Goal: Task Accomplishment & Management: Manage account settings

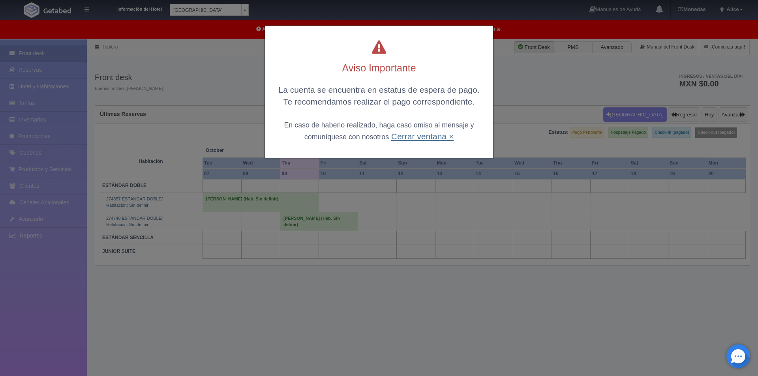
click at [435, 138] on link "Cerrar ventana ×" at bounding box center [422, 136] width 62 height 9
